Goal: Find specific page/section: Find specific page/section

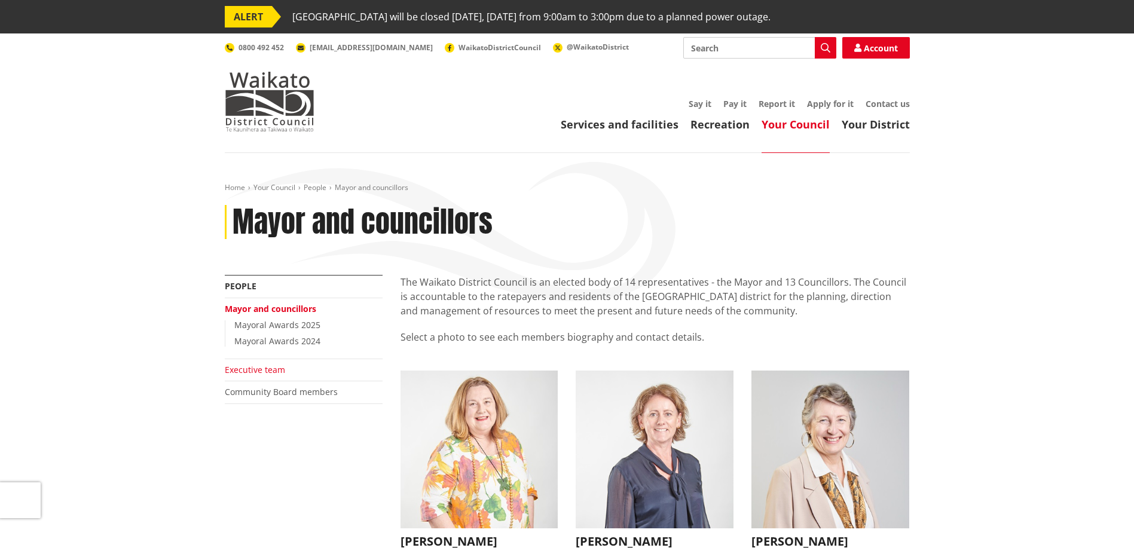
click at [262, 368] on link "Executive team" at bounding box center [255, 369] width 60 height 11
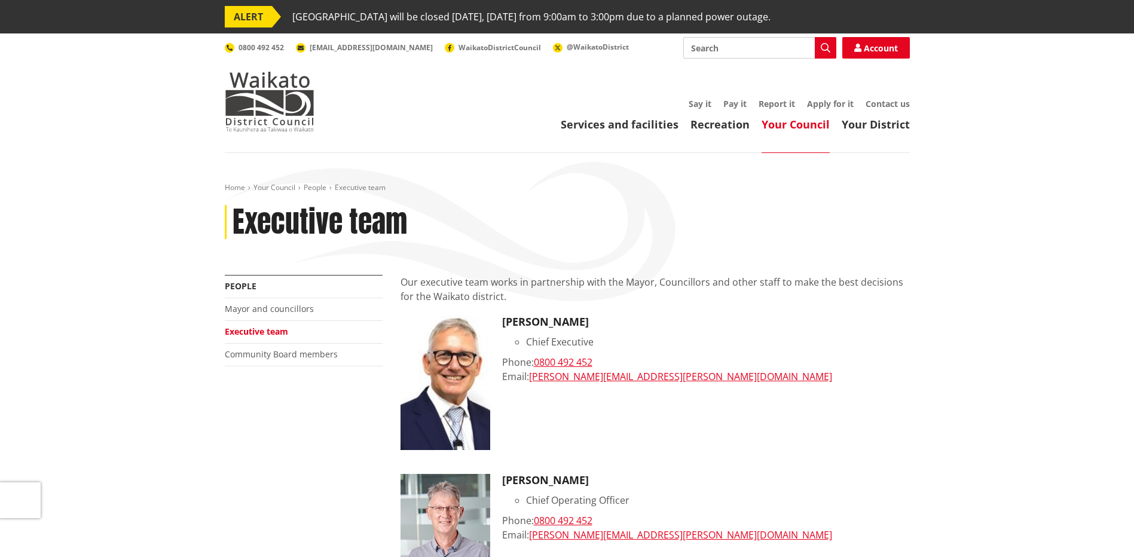
click at [656, 133] on header "Toggle search Toggle navigation Services and facilities Recreation Your Council…" at bounding box center [567, 93] width 1134 height 120
click at [657, 126] on link "Services and facilities" at bounding box center [620, 124] width 118 height 14
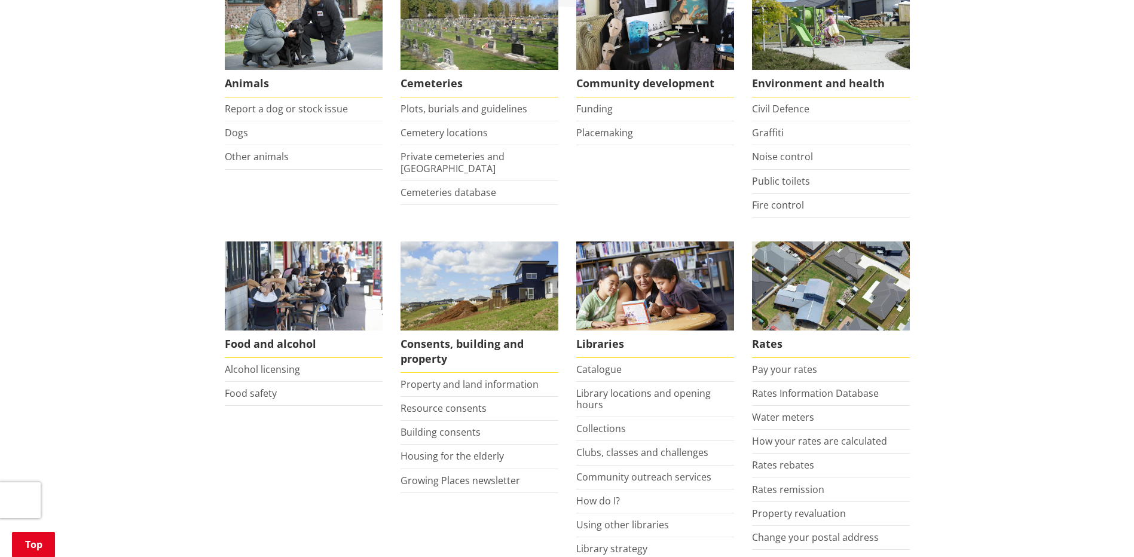
scroll to position [299, 0]
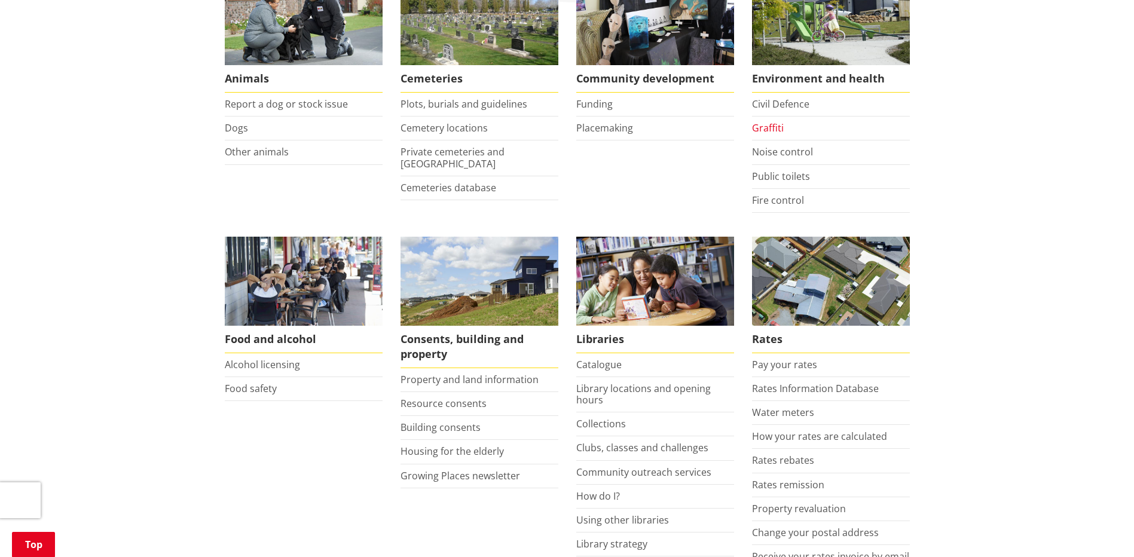
click at [768, 129] on link "Graffiti" at bounding box center [768, 127] width 32 height 13
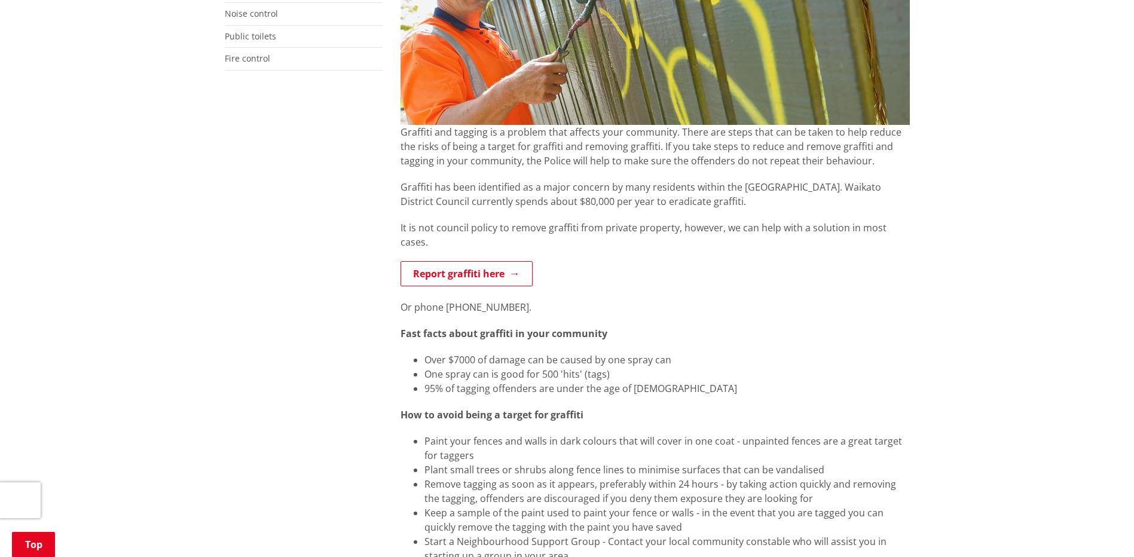
scroll to position [120, 0]
